Goal: Find specific page/section: Find specific page/section

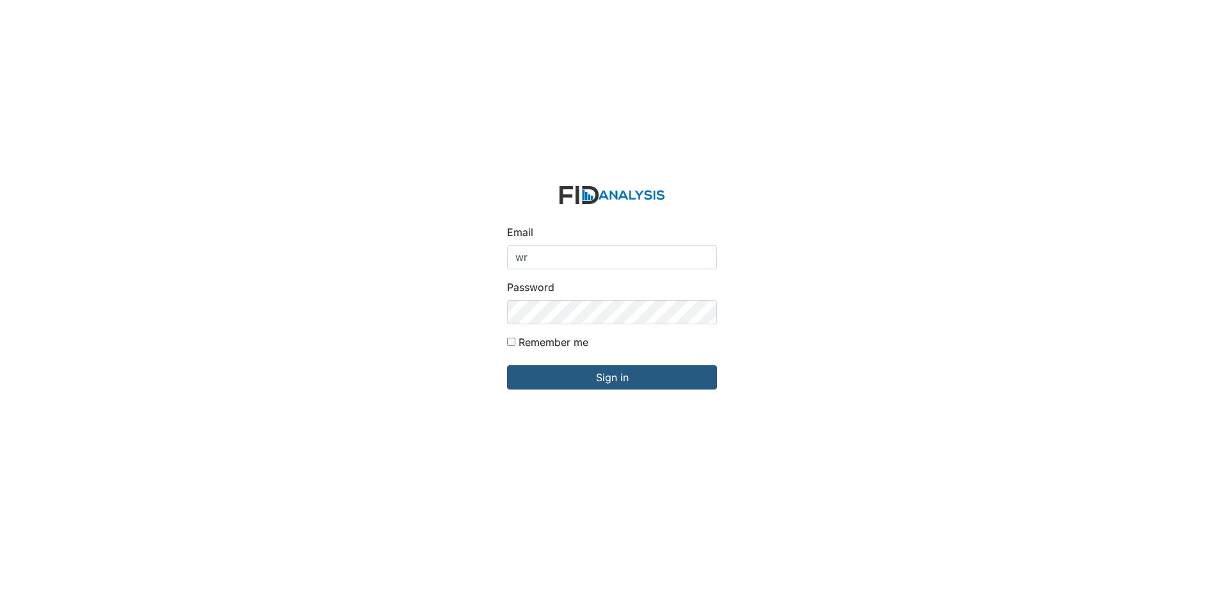
type input "[EMAIL_ADDRESS][DOMAIN_NAME]"
click at [388, 314] on div "Email wraynor@lifeincorporated.com Password Remember me Sign in" at bounding box center [612, 295] width 1224 height 591
click at [507, 365] on input "Sign in" at bounding box center [612, 377] width 210 height 24
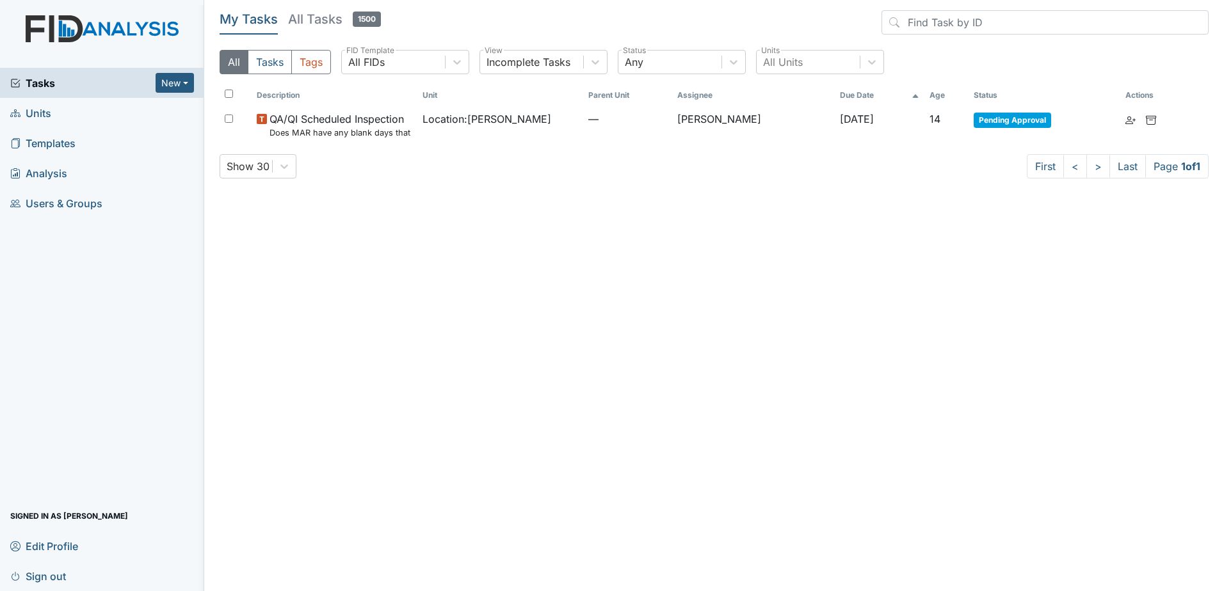
click at [52, 115] on link "Units" at bounding box center [102, 113] width 204 height 30
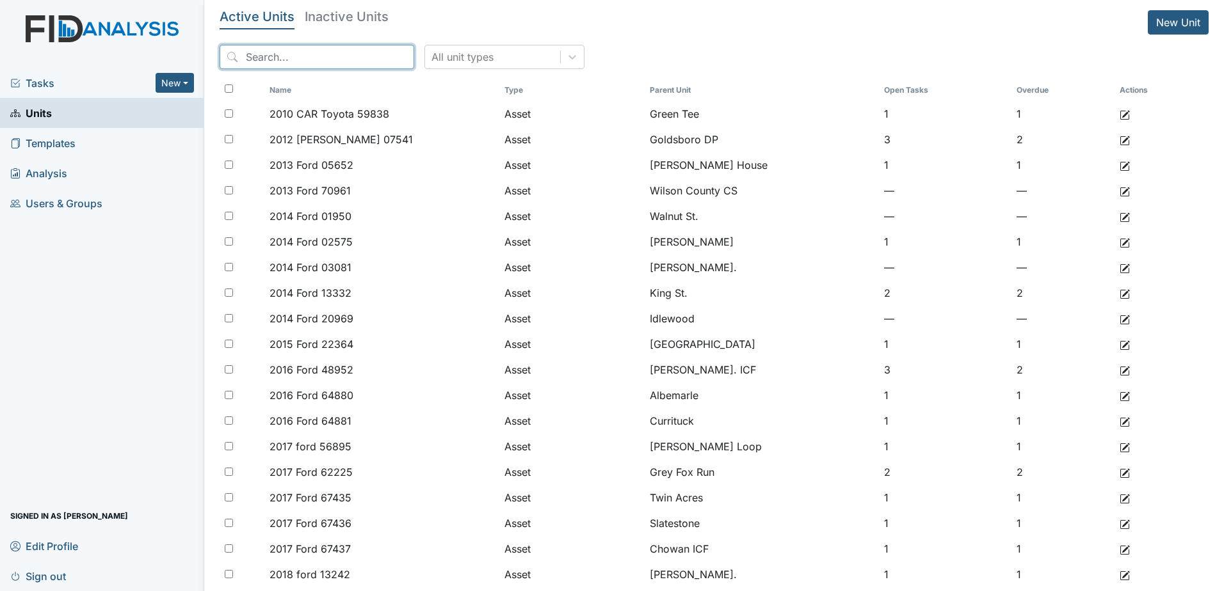
drag, startPoint x: 284, startPoint y: 52, endPoint x: 278, endPoint y: 58, distance: 7.7
click at [281, 56] on input "search" at bounding box center [317, 57] width 195 height 24
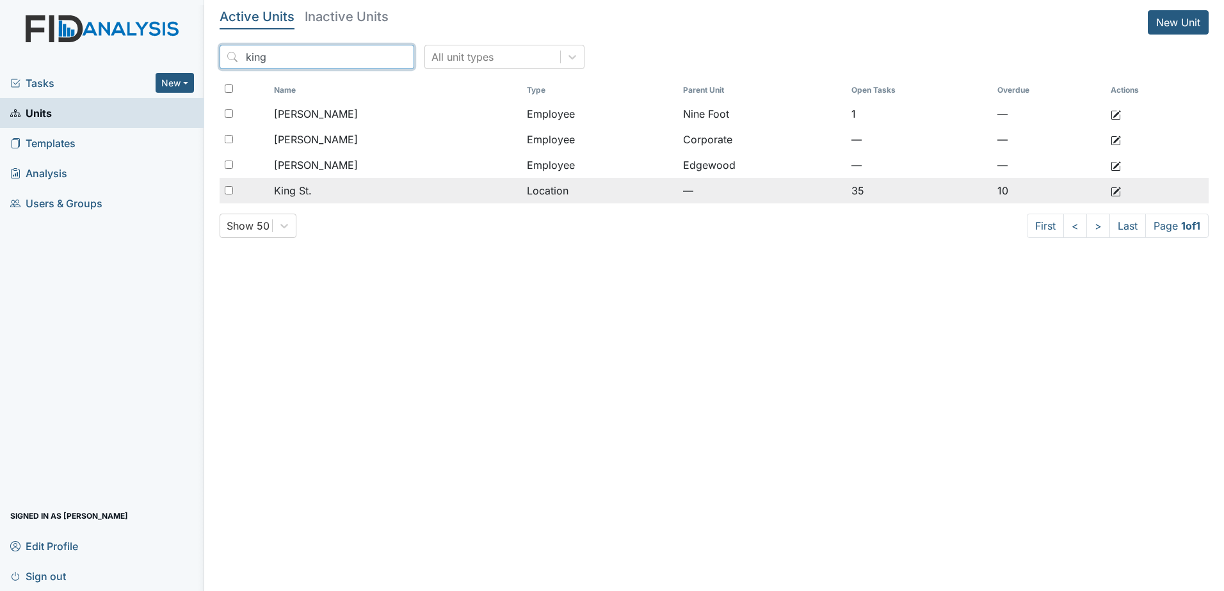
type input "king"
click at [350, 188] on div "King St." at bounding box center [395, 190] width 242 height 15
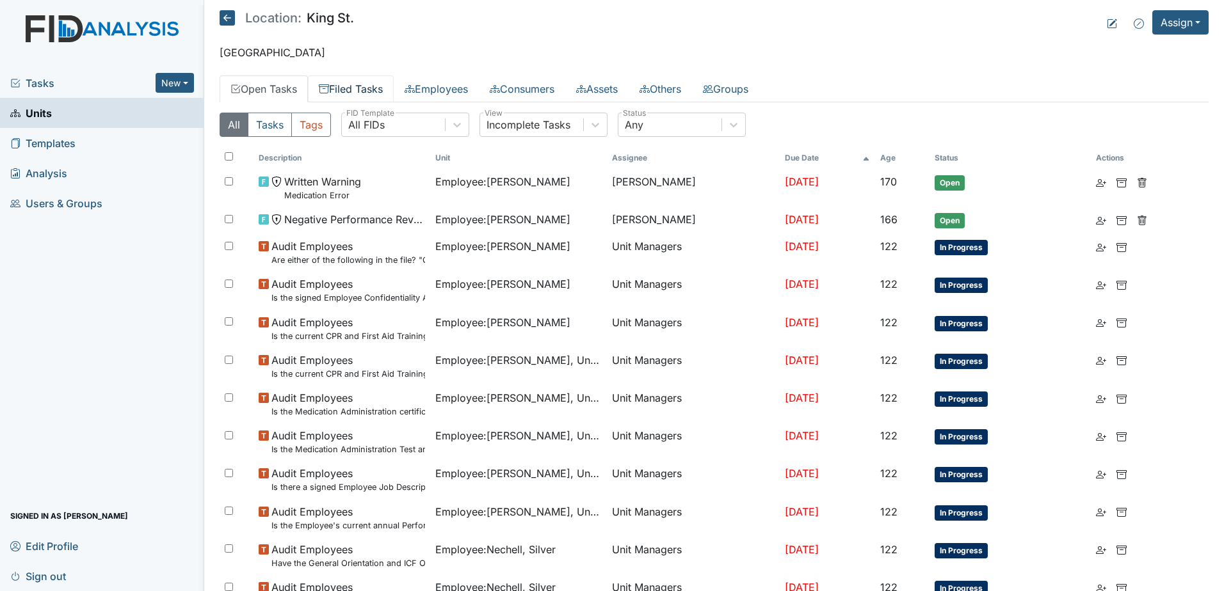
click at [365, 90] on link "Filed Tasks" at bounding box center [351, 89] width 86 height 27
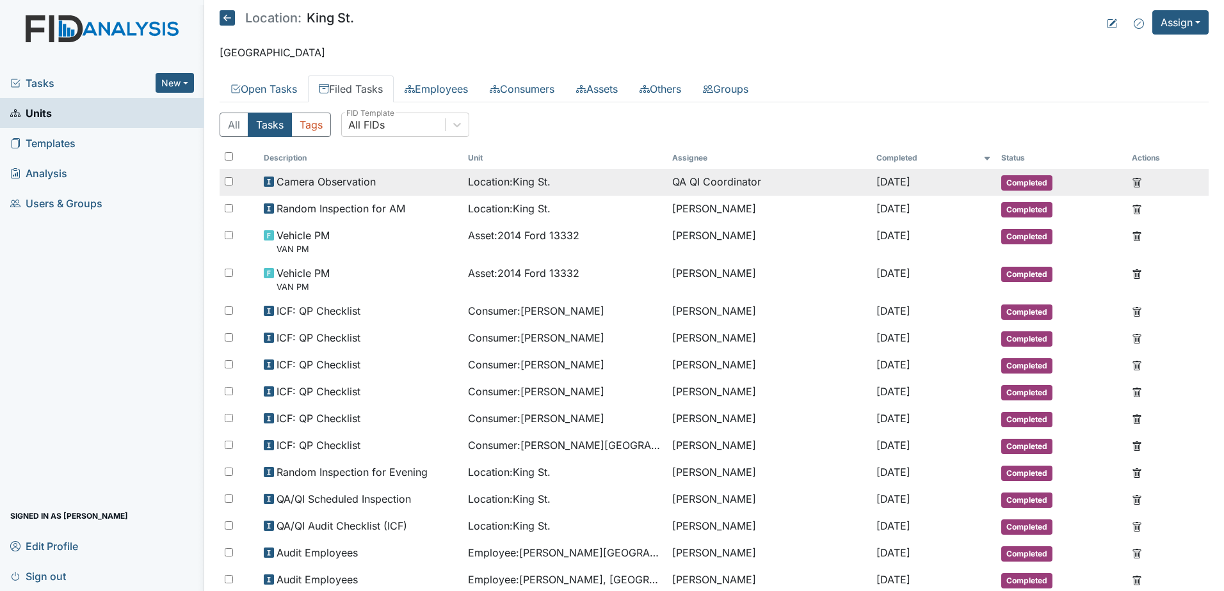
click at [463, 179] on td "Location : King St." at bounding box center [565, 182] width 204 height 27
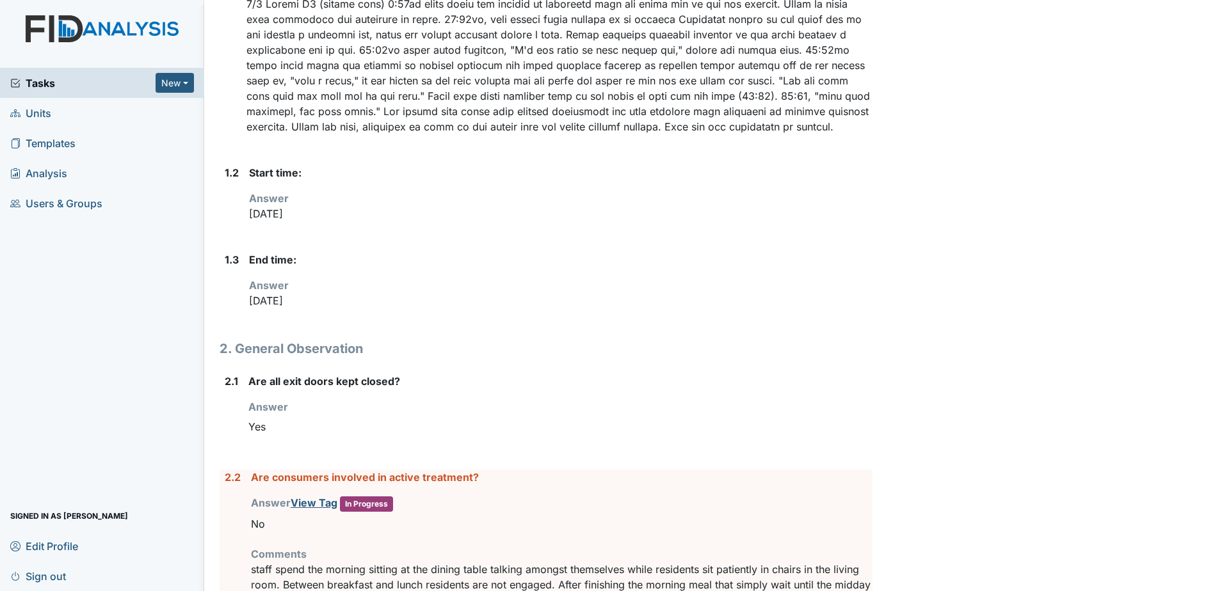
scroll to position [320, 0]
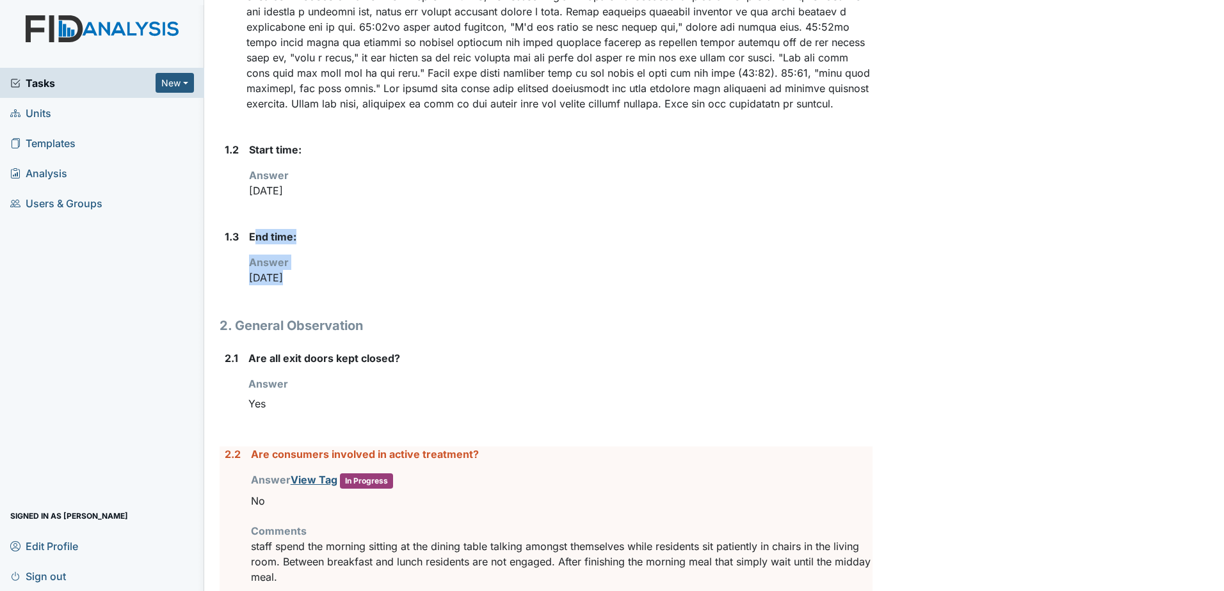
drag, startPoint x: 255, startPoint y: 234, endPoint x: 303, endPoint y: 272, distance: 61.6
click at [303, 272] on div "End time: Answer [DATE]" at bounding box center [560, 262] width 623 height 67
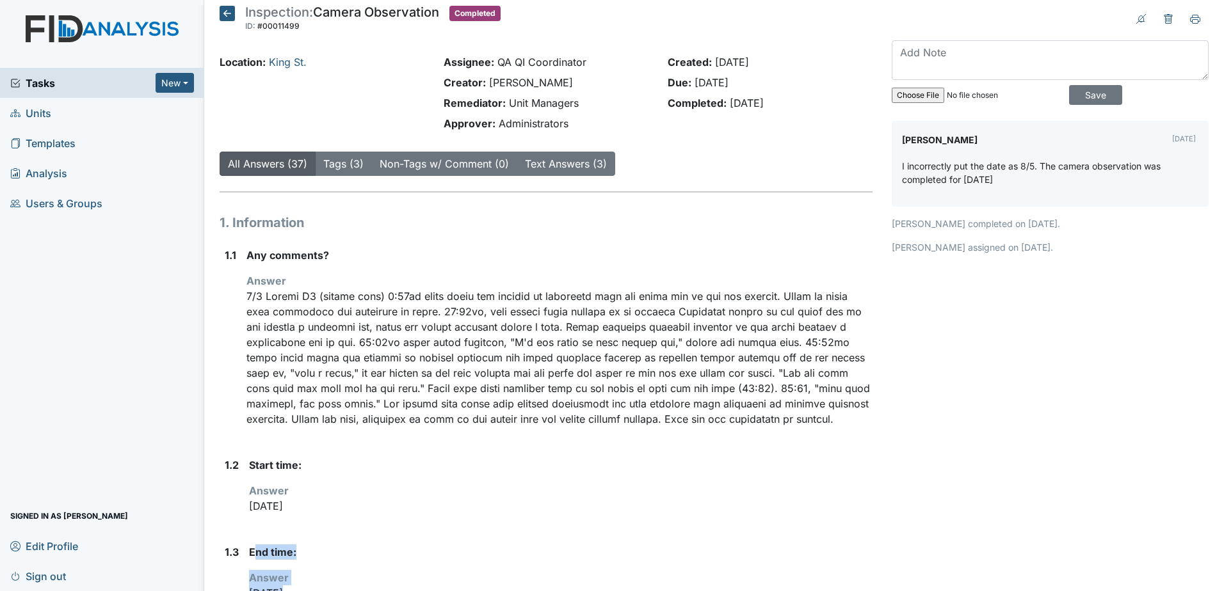
scroll to position [0, 0]
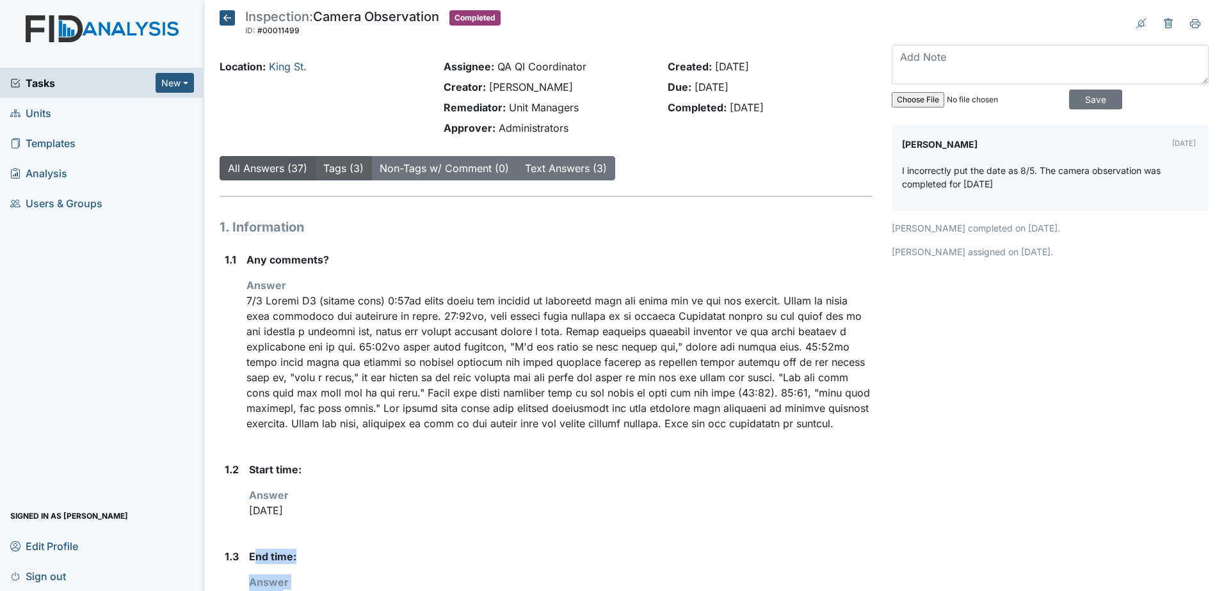
click at [324, 169] on link "Tags (3)" at bounding box center [343, 168] width 40 height 13
